Goal: Information Seeking & Learning: Learn about a topic

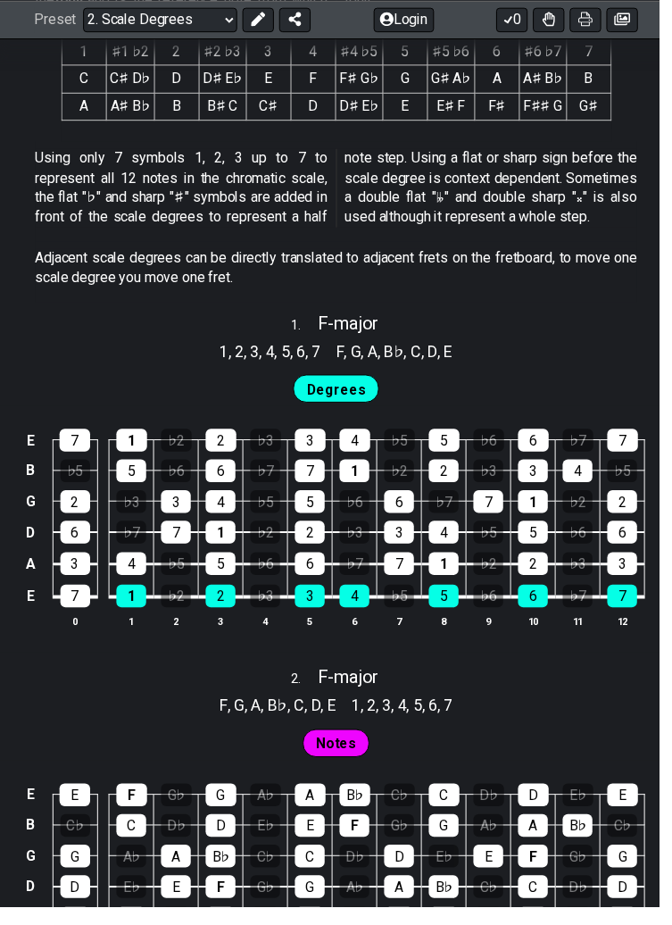
scroll to position [921, 0]
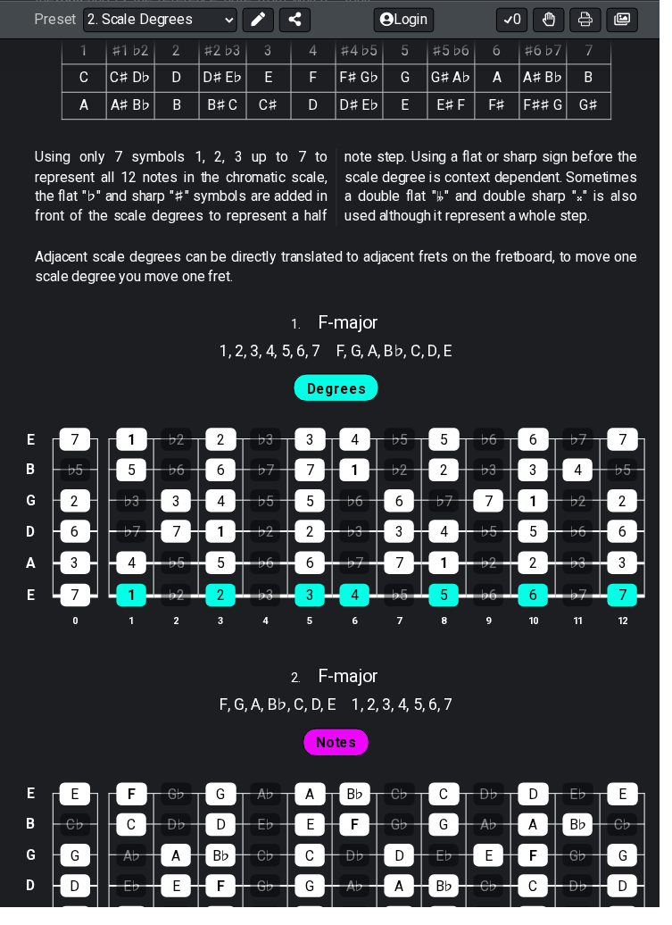
click at [354, 393] on span "Degrees" at bounding box center [343, 397] width 60 height 26
click at [132, 576] on div "4" at bounding box center [134, 573] width 30 height 23
click at [128, 574] on div "4" at bounding box center [134, 573] width 30 height 23
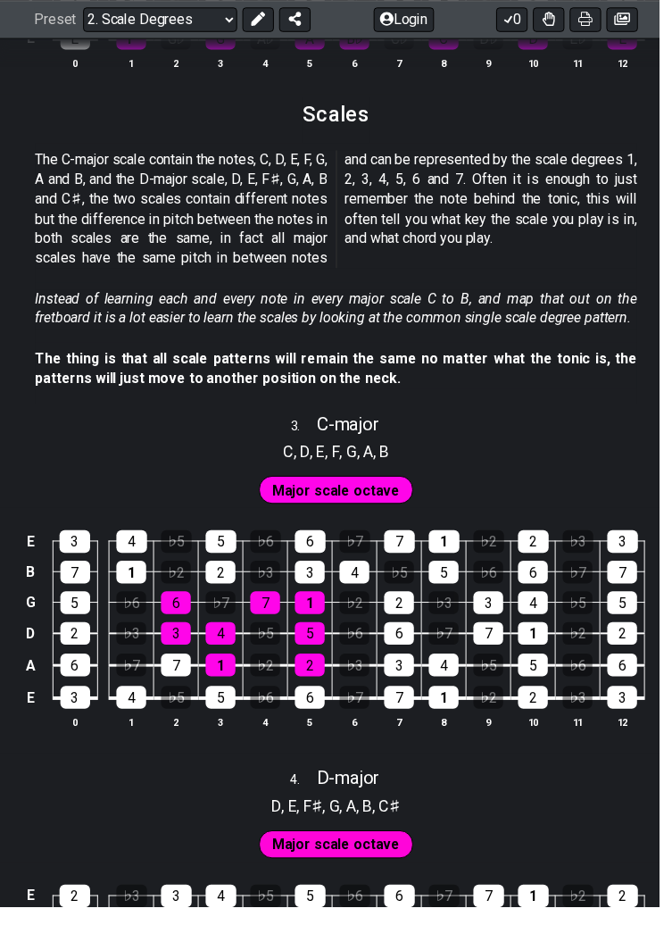
scroll to position [1921, 0]
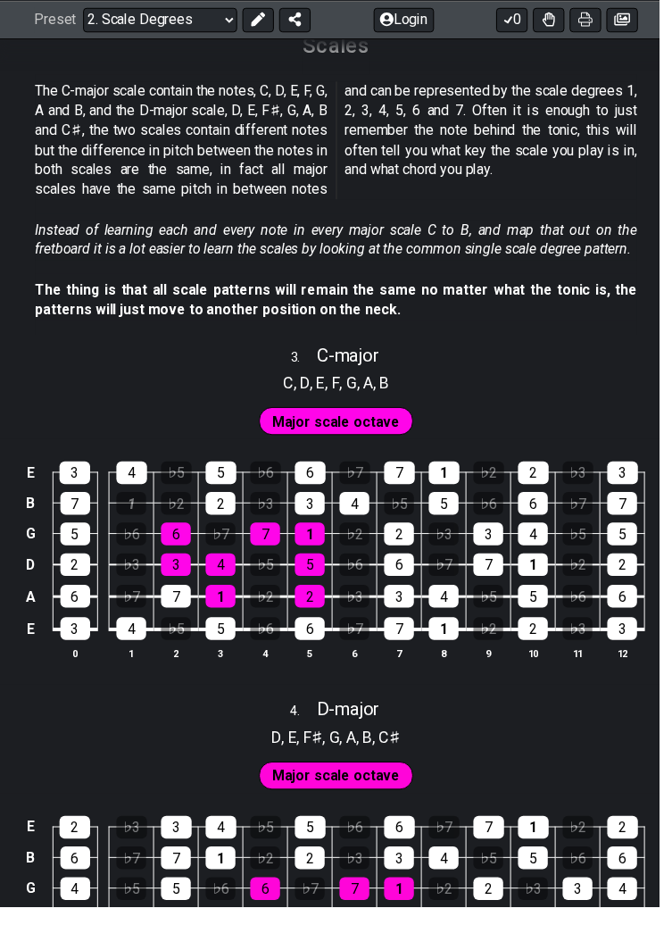
click at [128, 525] on div "1" at bounding box center [134, 513] width 30 height 23
click at [129, 525] on div "1" at bounding box center [134, 513] width 30 height 23
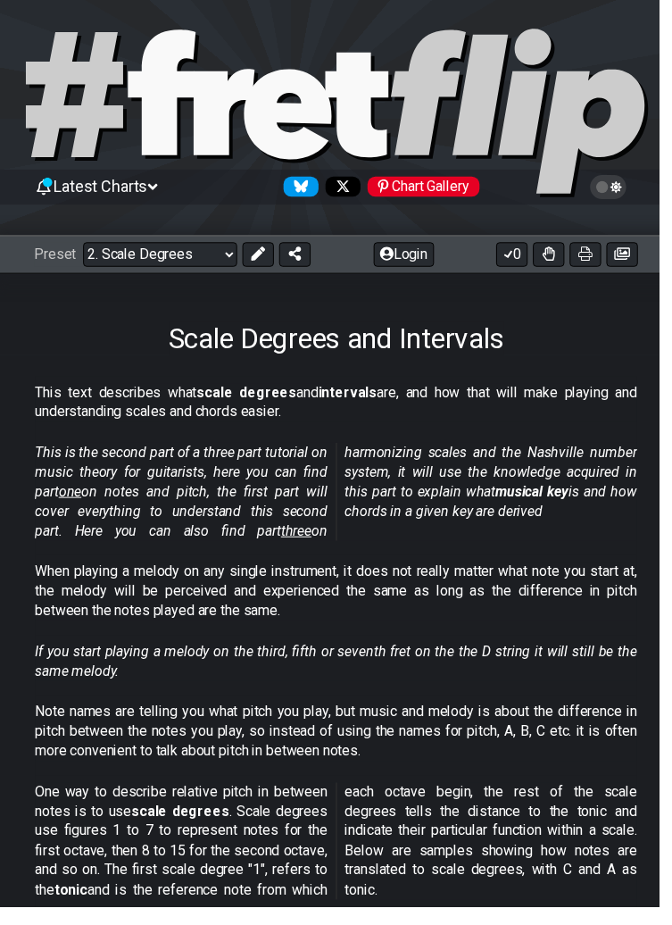
scroll to position [11, 0]
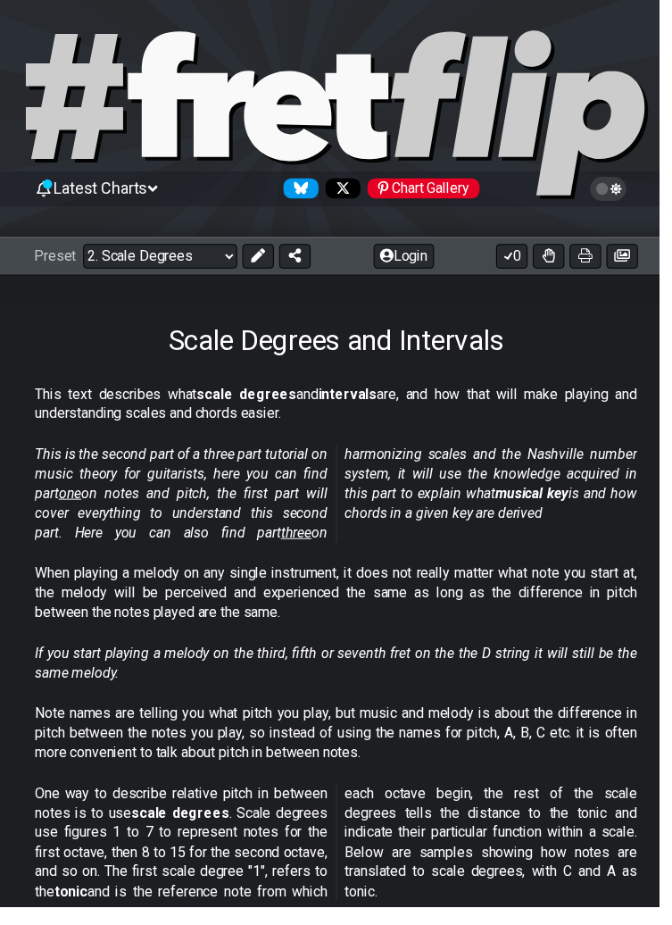
click at [145, 257] on select "Welcome to #fretflip! Initial Preset Custom Preset Minor Pentatonic Major Penta…" at bounding box center [163, 261] width 157 height 25
click at [28, 449] on section "This is the second part of a three part tutorial on music theory for guitarists…" at bounding box center [343, 506] width 686 height 121
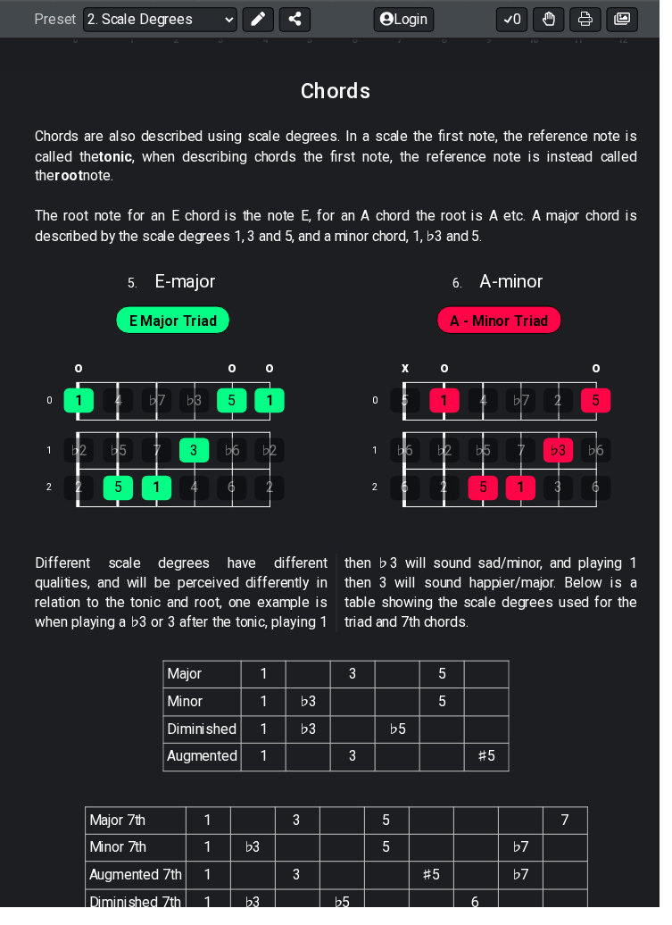
scroll to position [2913, 0]
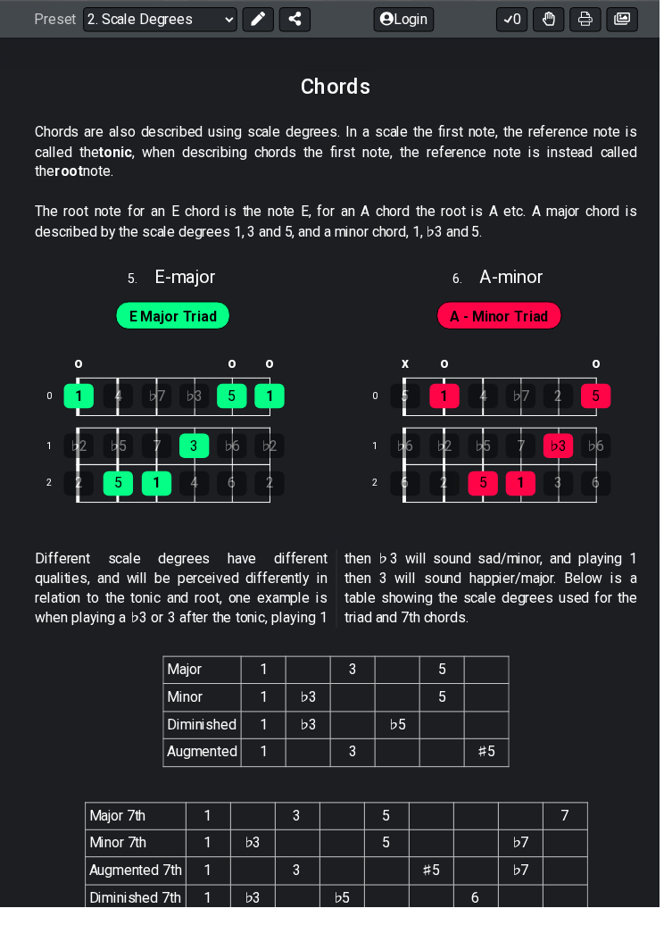
click at [183, 336] on span "E Major Triad" at bounding box center [176, 323] width 89 height 26
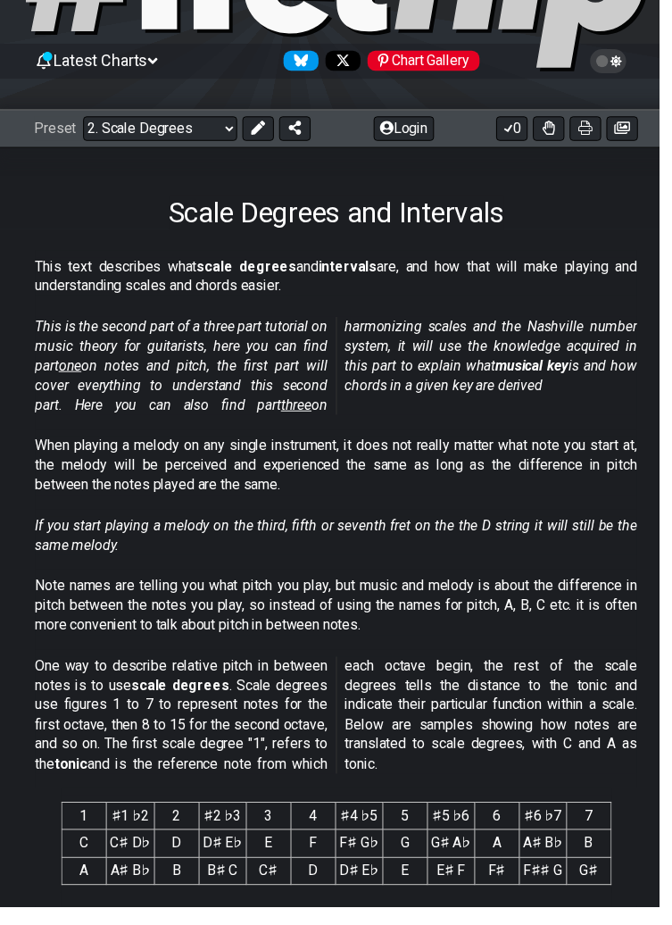
scroll to position [0, 0]
